Goal: Find specific page/section: Find specific page/section

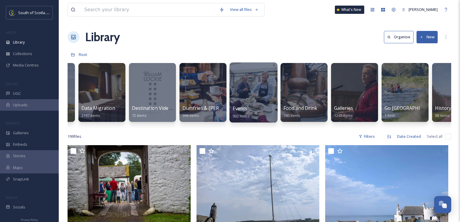
scroll to position [0, 345]
click at [259, 93] on div at bounding box center [253, 92] width 48 height 60
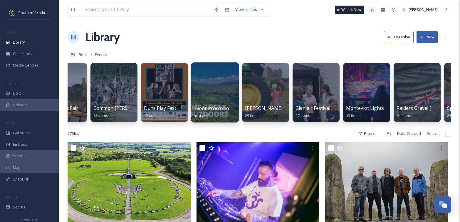
scroll to position [0, 223]
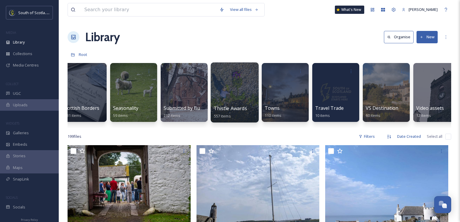
scroll to position [0, 1799]
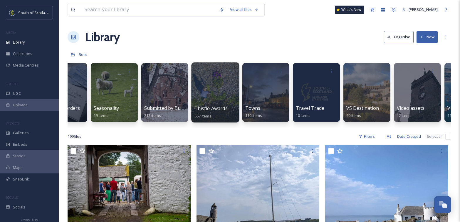
click at [227, 86] on div at bounding box center [215, 92] width 48 height 60
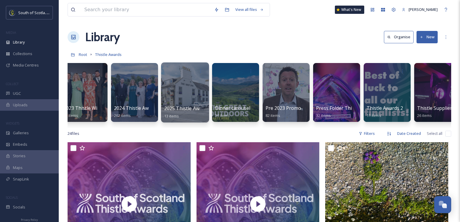
scroll to position [0, 111]
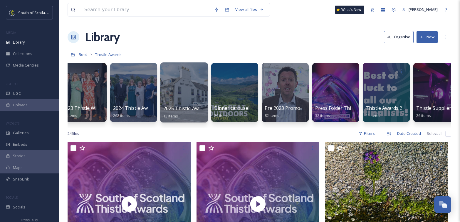
click at [186, 86] on div at bounding box center [184, 92] width 48 height 60
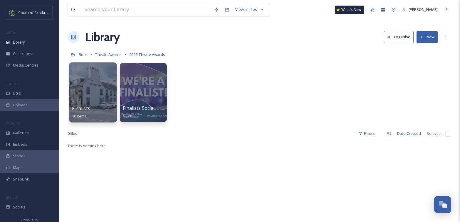
click at [98, 92] on div at bounding box center [93, 92] width 48 height 60
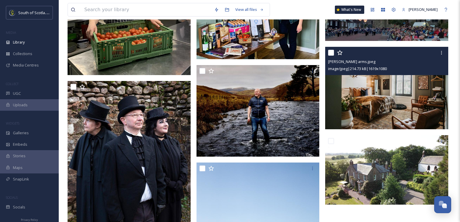
scroll to position [163, 0]
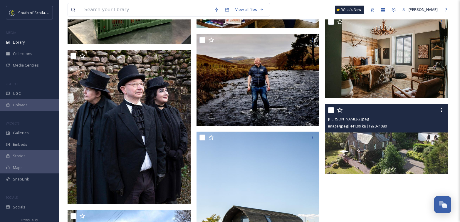
click at [332, 110] on input "checkbox" at bounding box center [331, 110] width 6 height 6
checkbox input "true"
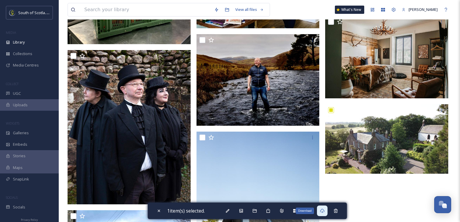
click at [323, 212] on icon at bounding box center [322, 210] width 5 height 5
